Goal: Find specific page/section: Find specific page/section

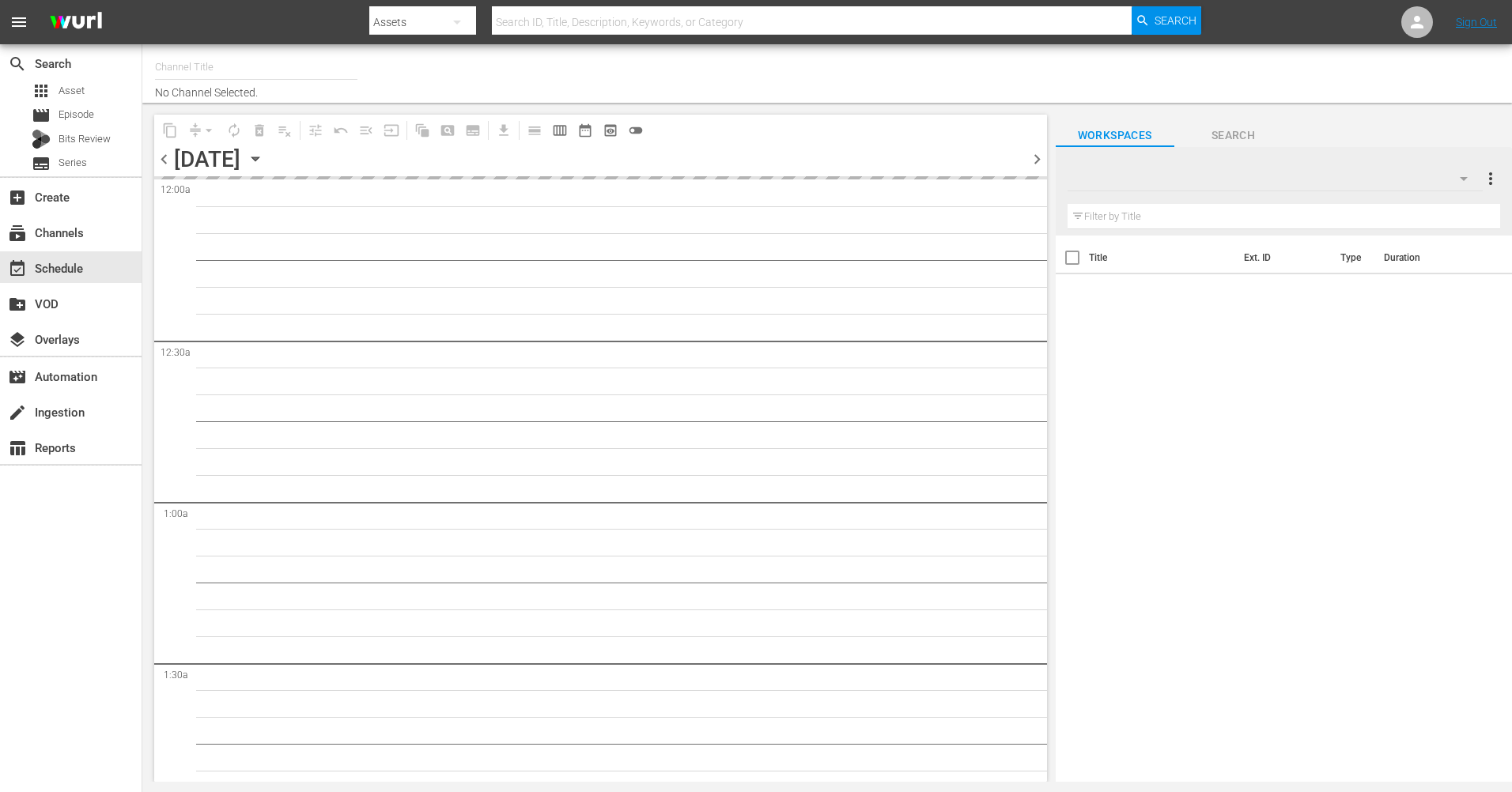
type input "The Film Detective (1847)"
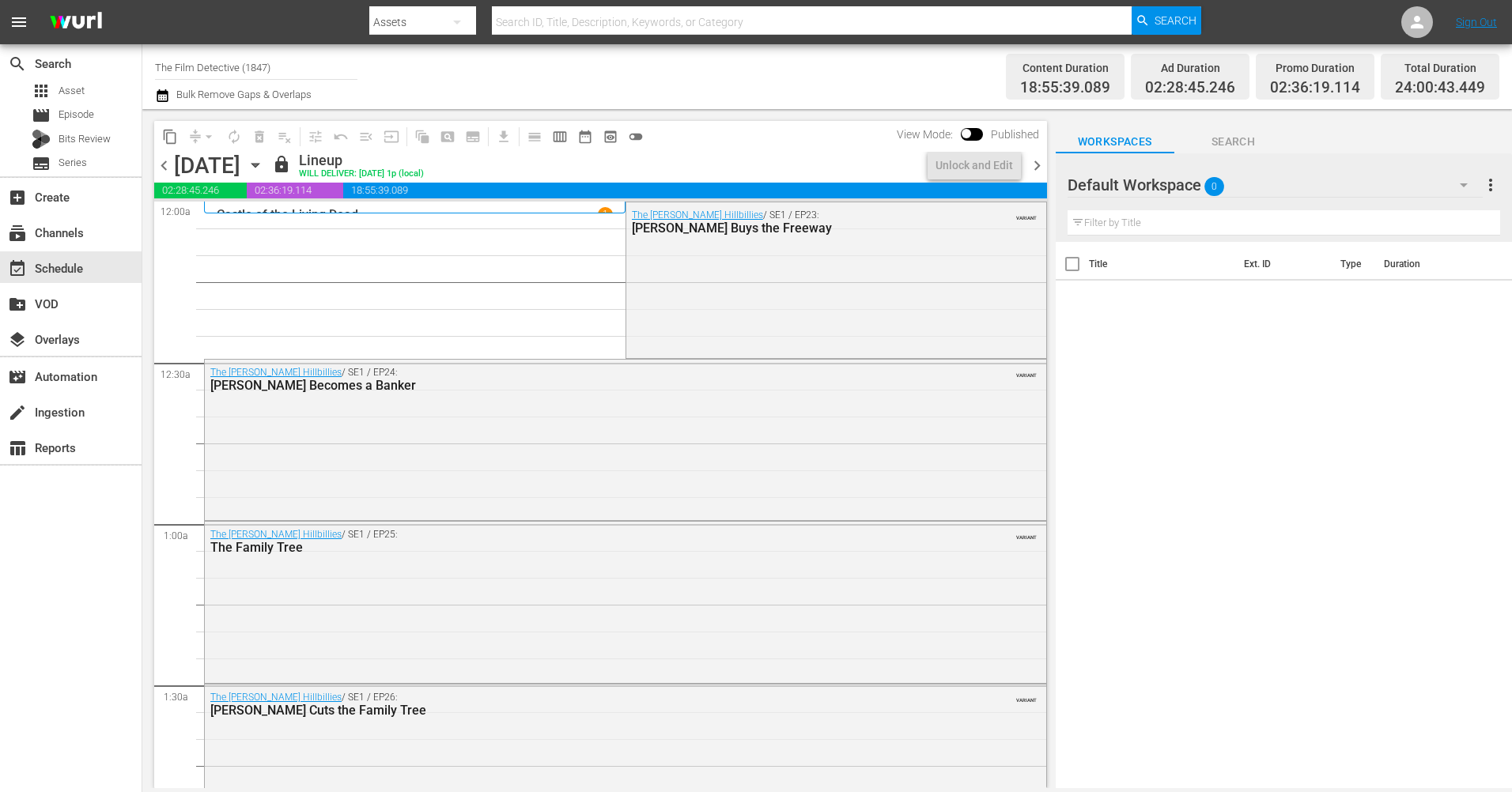
click at [1040, 163] on span "chevron_right" at bounding box center [1037, 165] width 20 height 20
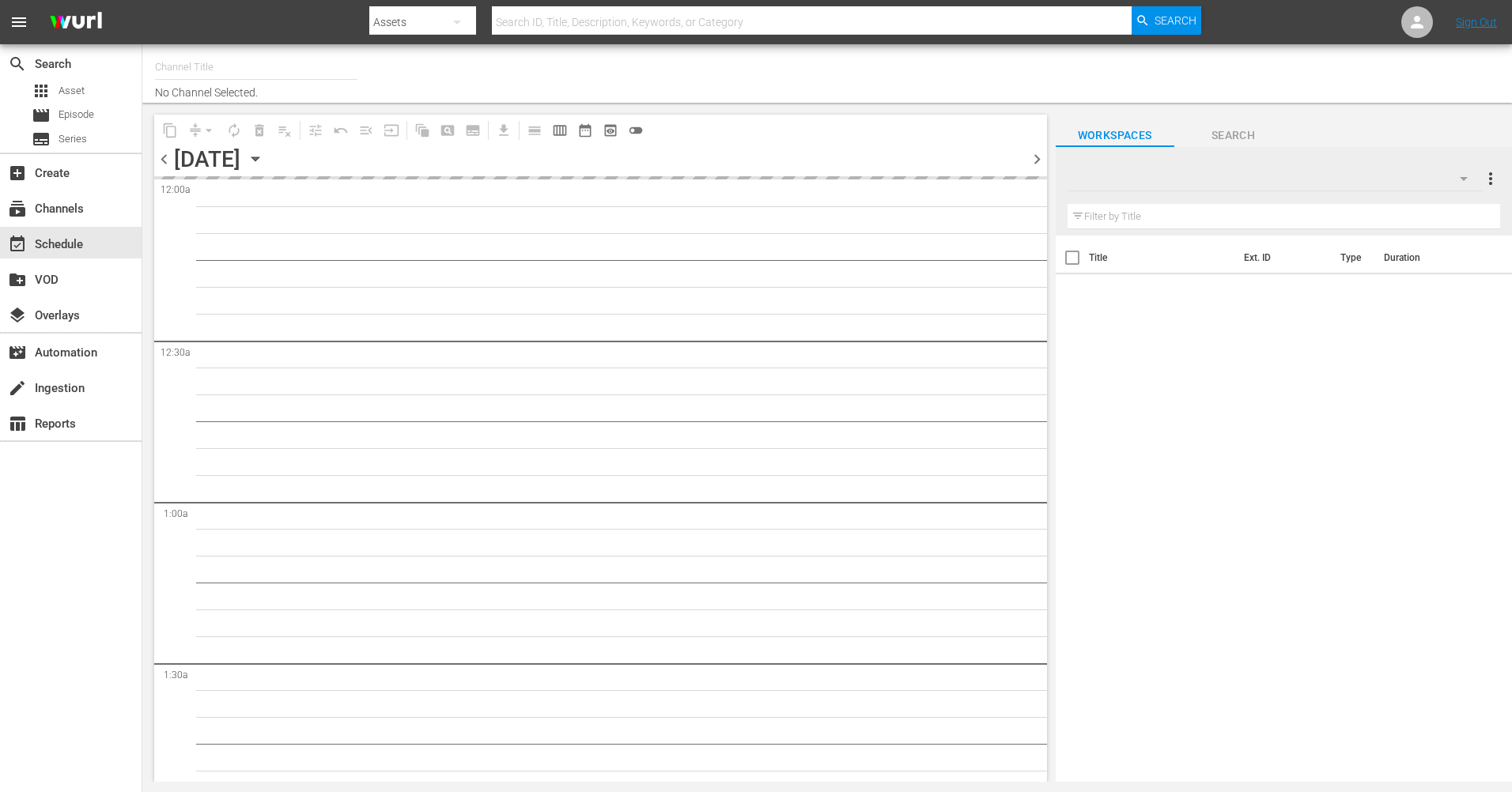
type input "The Film Detective (1847)"
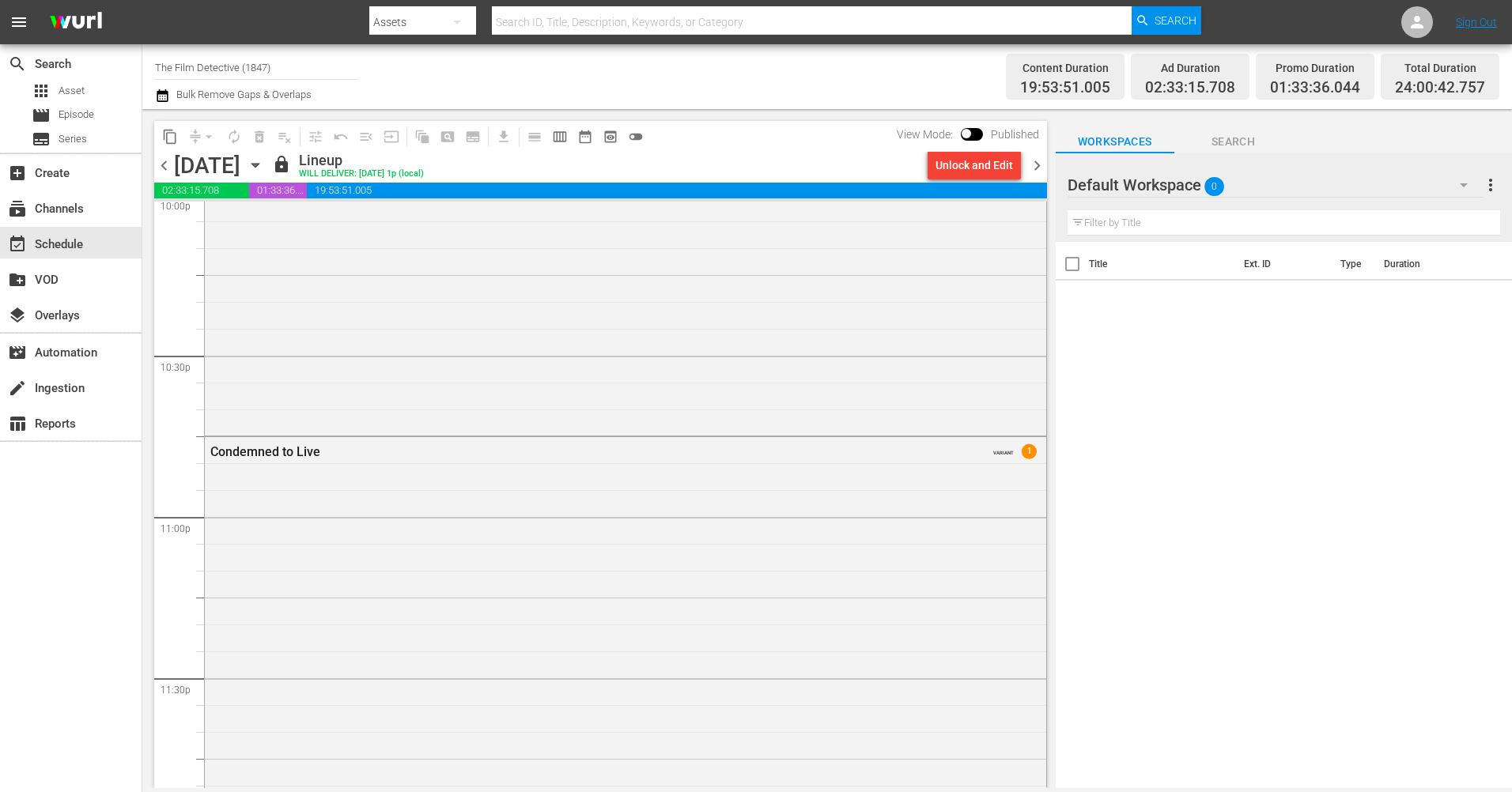
scroll to position [7159, 0]
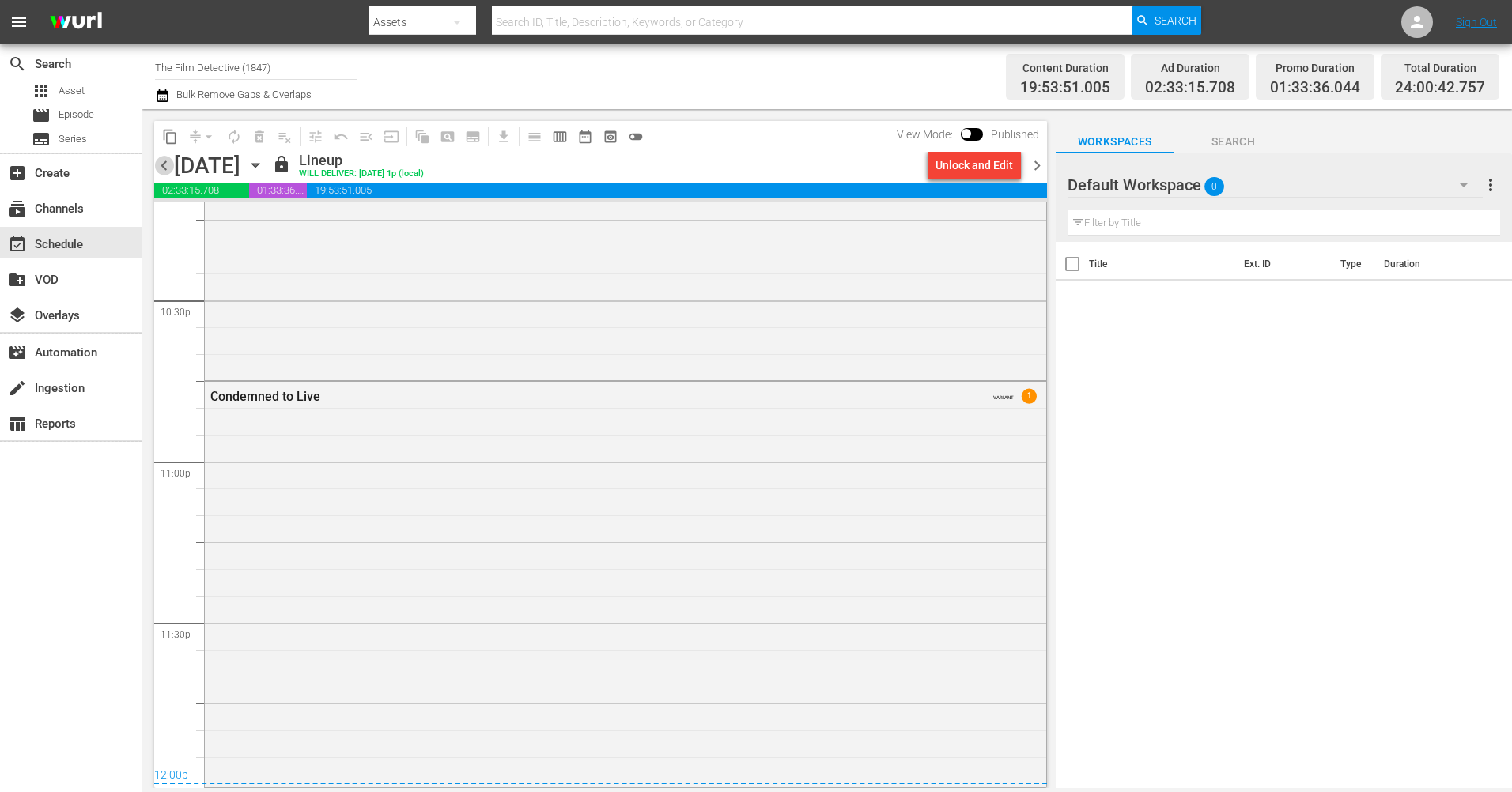
click at [166, 170] on span "chevron_left" at bounding box center [164, 165] width 20 height 20
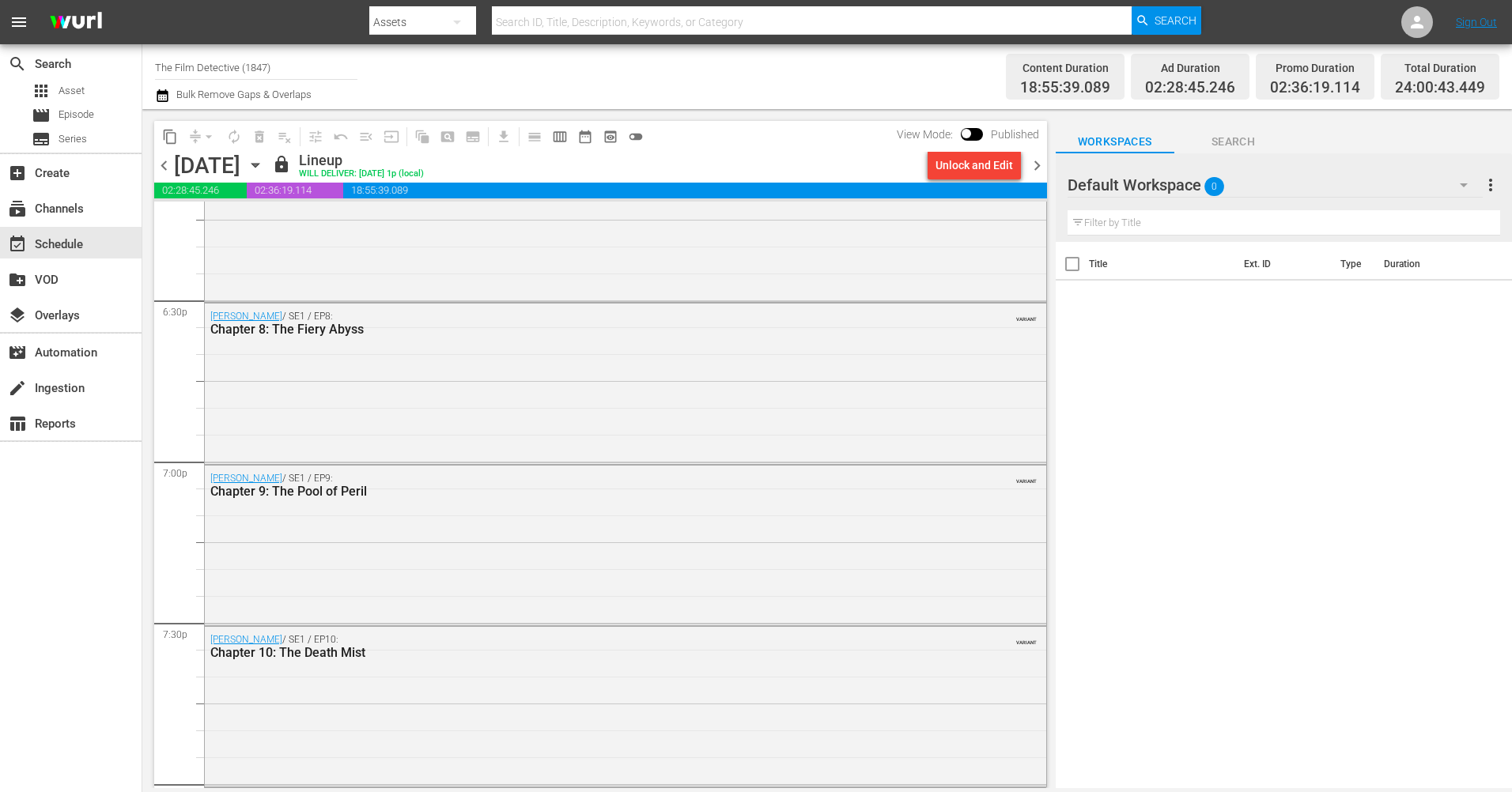
scroll to position [5867, 0]
click at [1032, 165] on span "chevron_right" at bounding box center [1037, 165] width 20 height 20
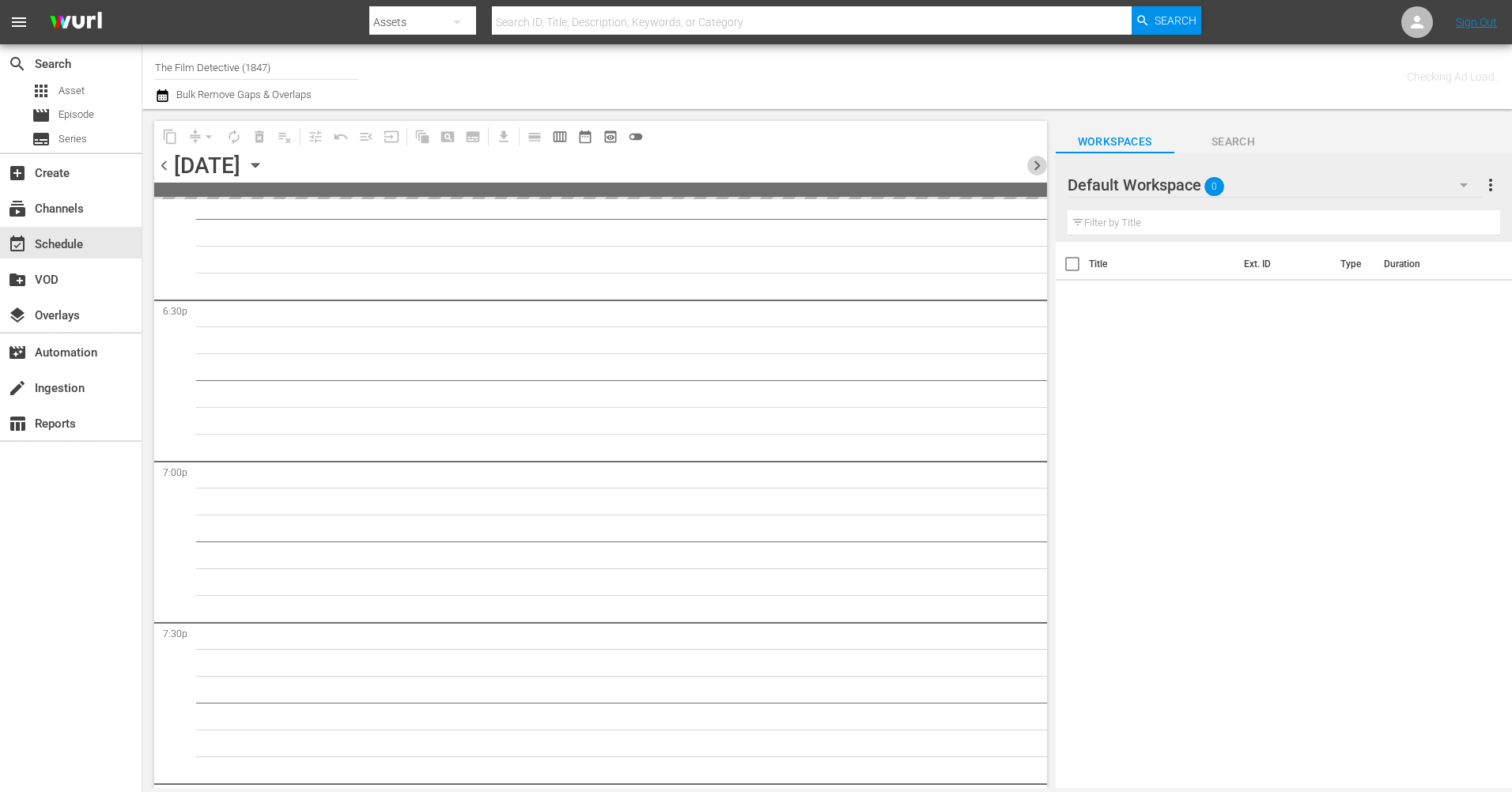
click at [1032, 165] on span "chevron_right" at bounding box center [1037, 165] width 20 height 20
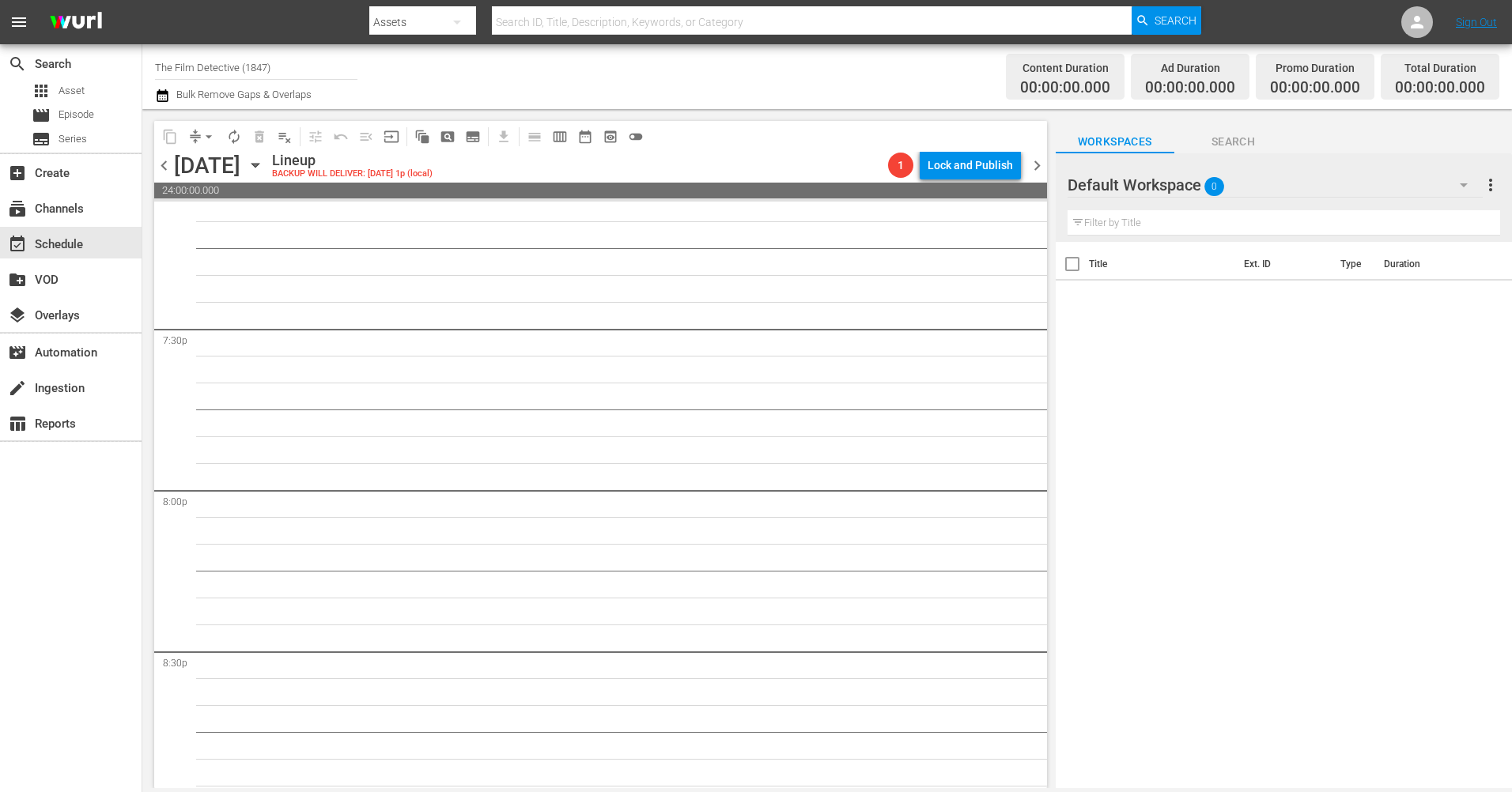
scroll to position [6136, 0]
